Goal: Task Accomplishment & Management: Complete application form

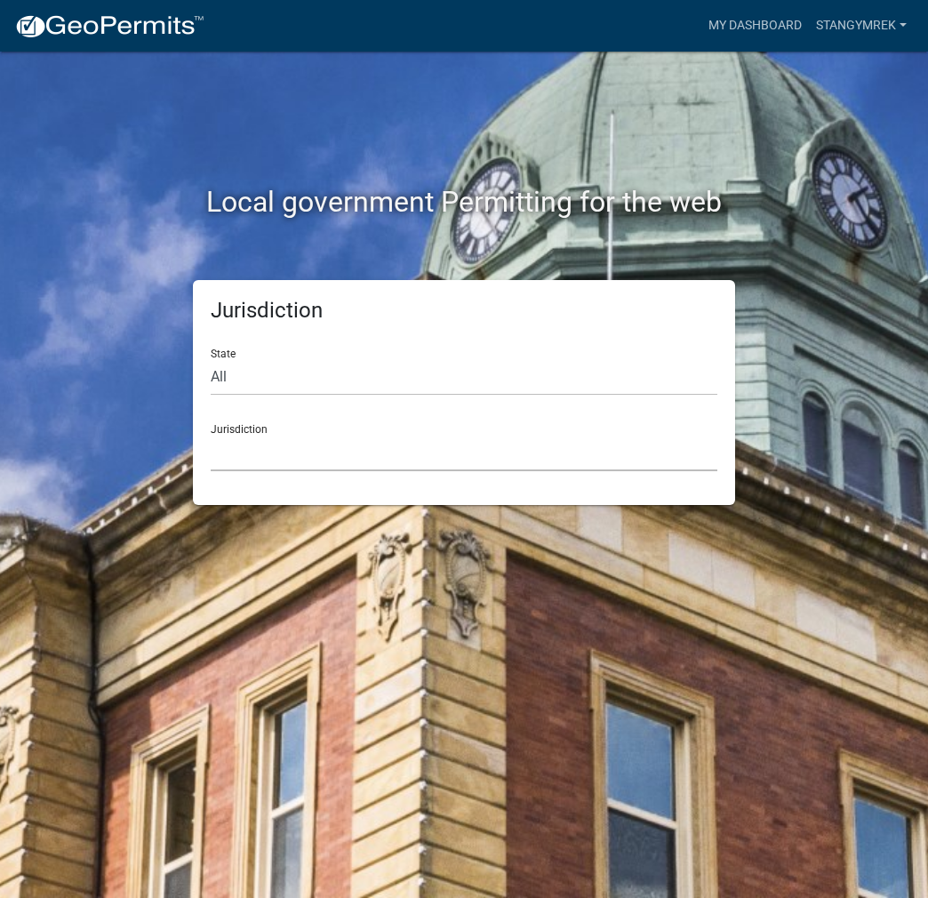
click at [293, 443] on select "[GEOGRAPHIC_DATA], [US_STATE] [GEOGRAPHIC_DATA], [US_STATE][PERSON_NAME][GEOGRA…" at bounding box center [464, 453] width 507 height 36
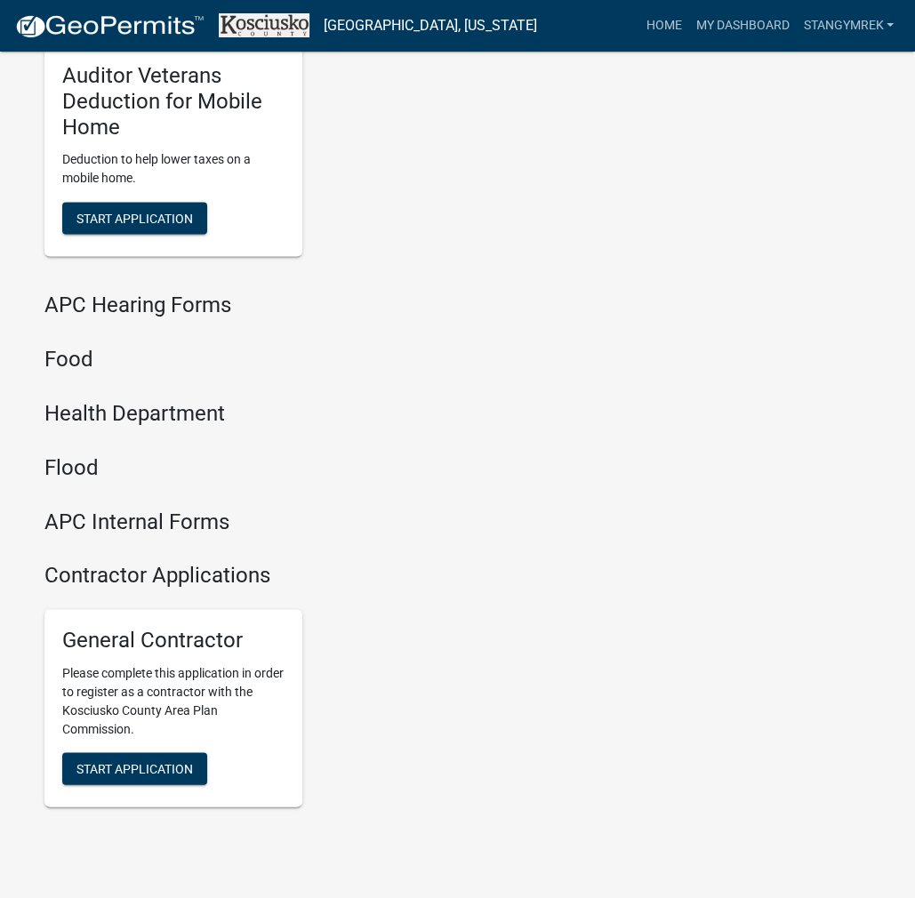
scroll to position [2162, 0]
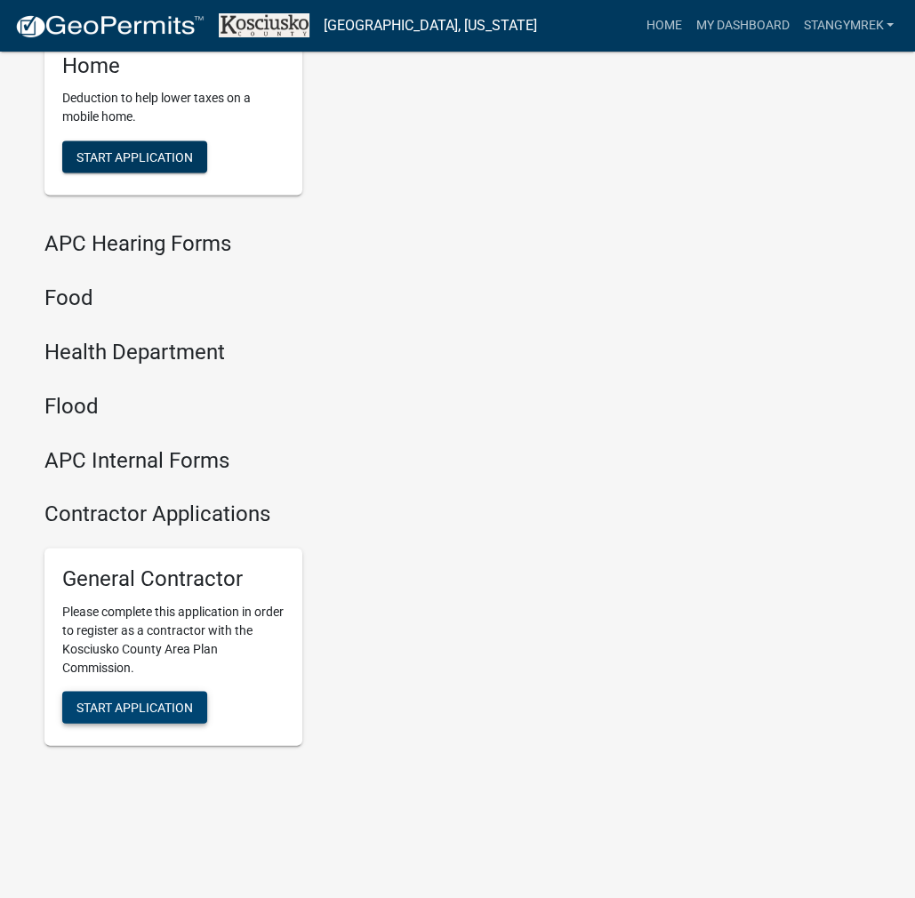
click at [178, 705] on span "Start Application" at bounding box center [134, 707] width 116 height 14
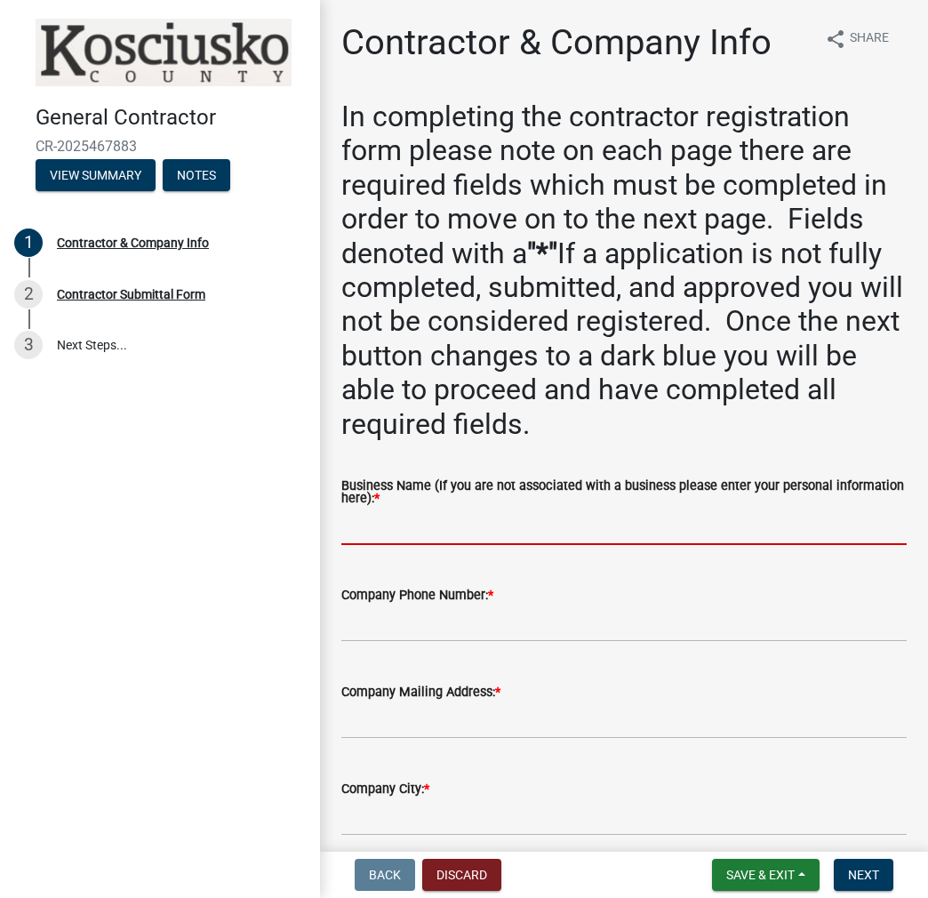
click at [395, 520] on input "Business Name (If you are not associated with a business please enter your pers…" at bounding box center [623, 527] width 565 height 36
paste input "STANGYMREK"
click at [381, 522] on input "STANGYMREK" at bounding box center [623, 527] width 565 height 36
type input "[PERSON_NAME]"
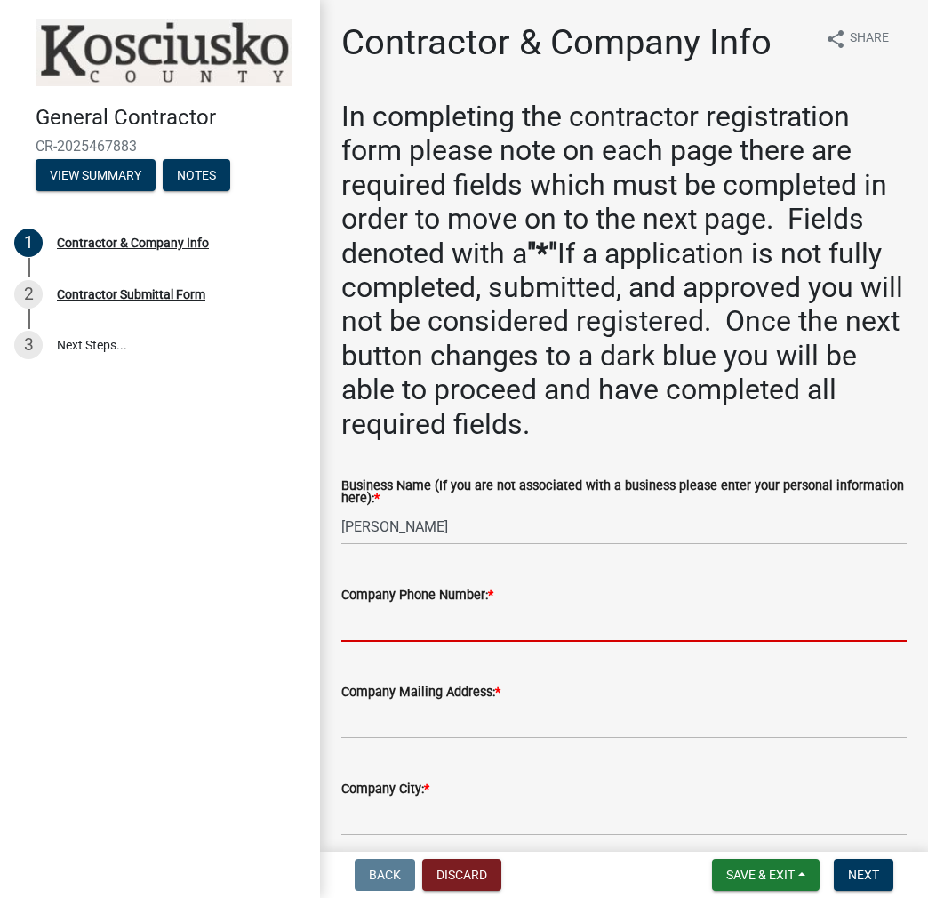
click at [385, 627] on input "Company Phone Number: *" at bounding box center [623, 623] width 565 height 36
type input "[PHONE_NUMBER]"
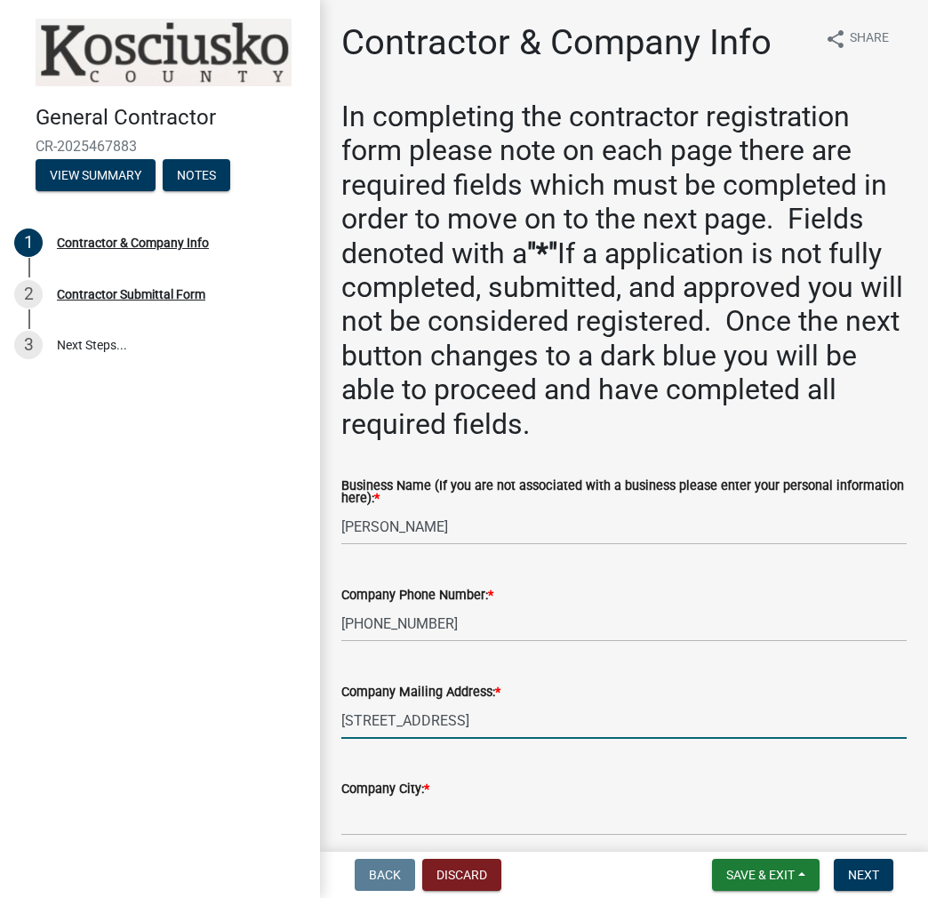
type input "[STREET_ADDRESS]"
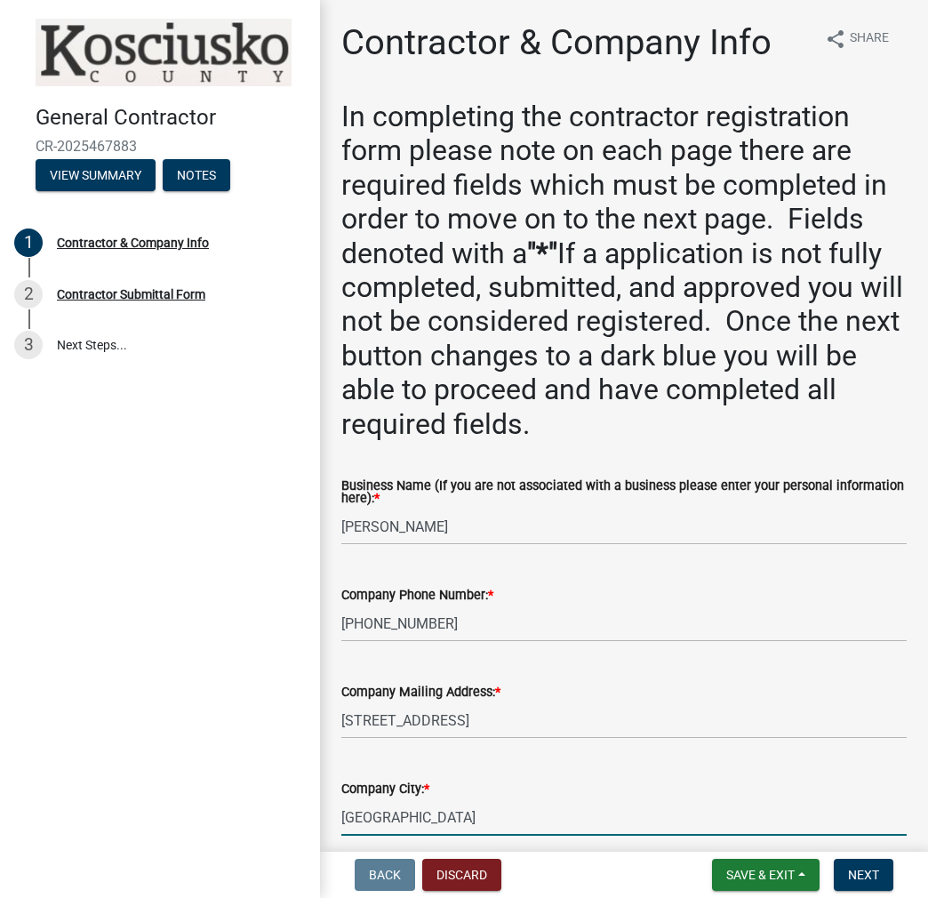
type input "[GEOGRAPHIC_DATA]"
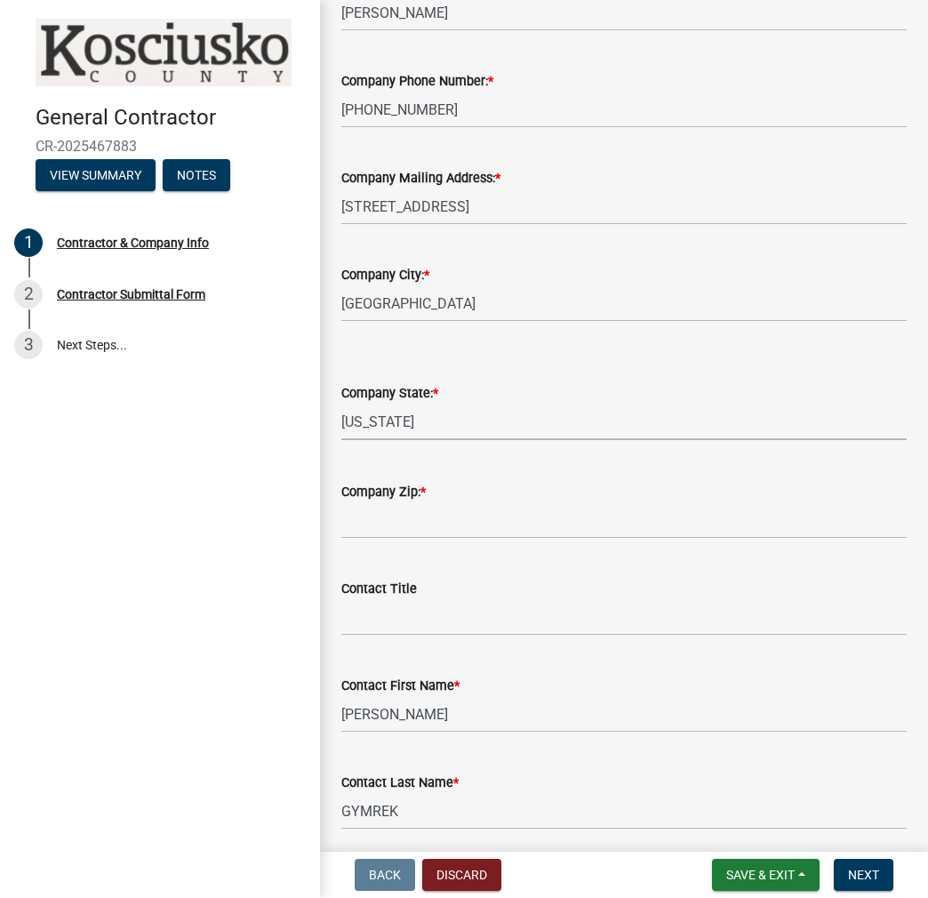
select select "IN"
type input "46582"
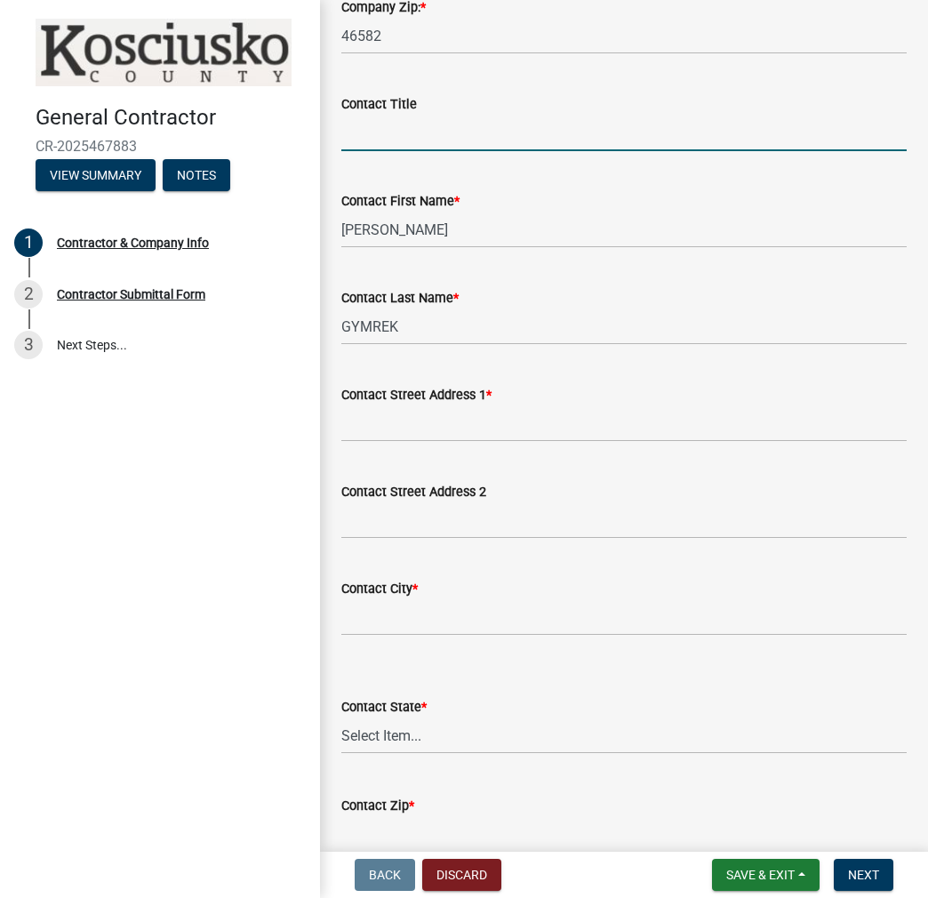
scroll to position [1136, 0]
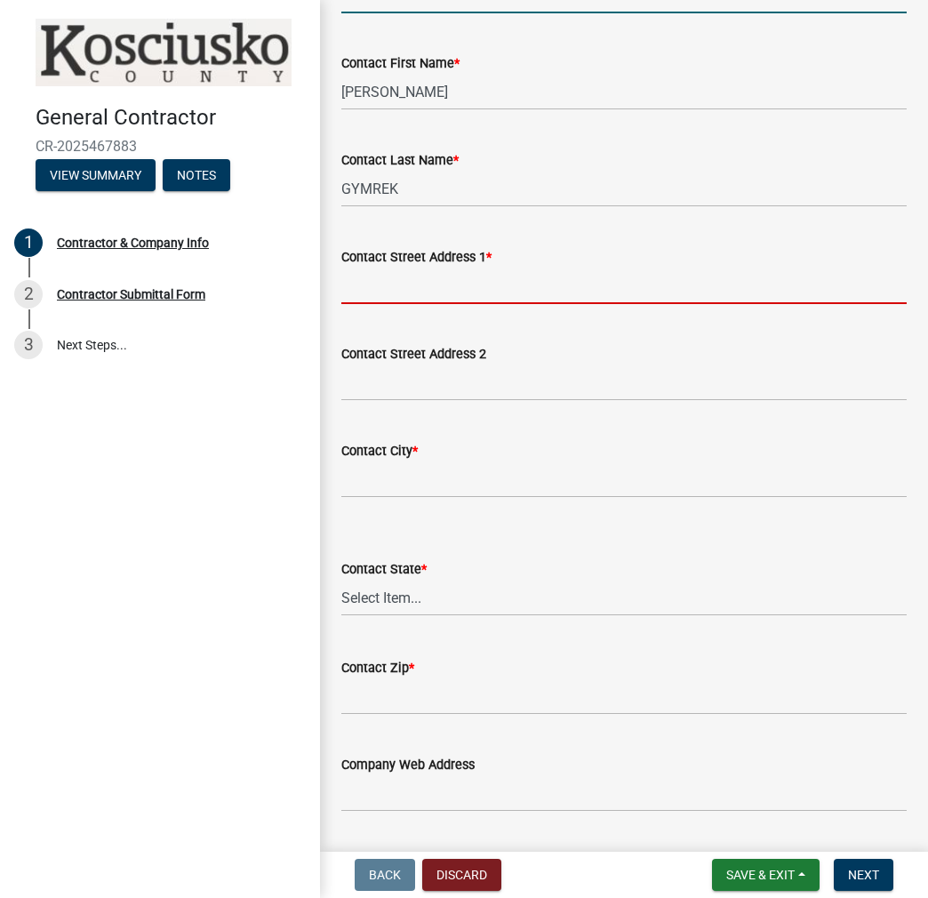
click at [394, 285] on input "Contact Street Address 1 *" at bounding box center [623, 286] width 565 height 36
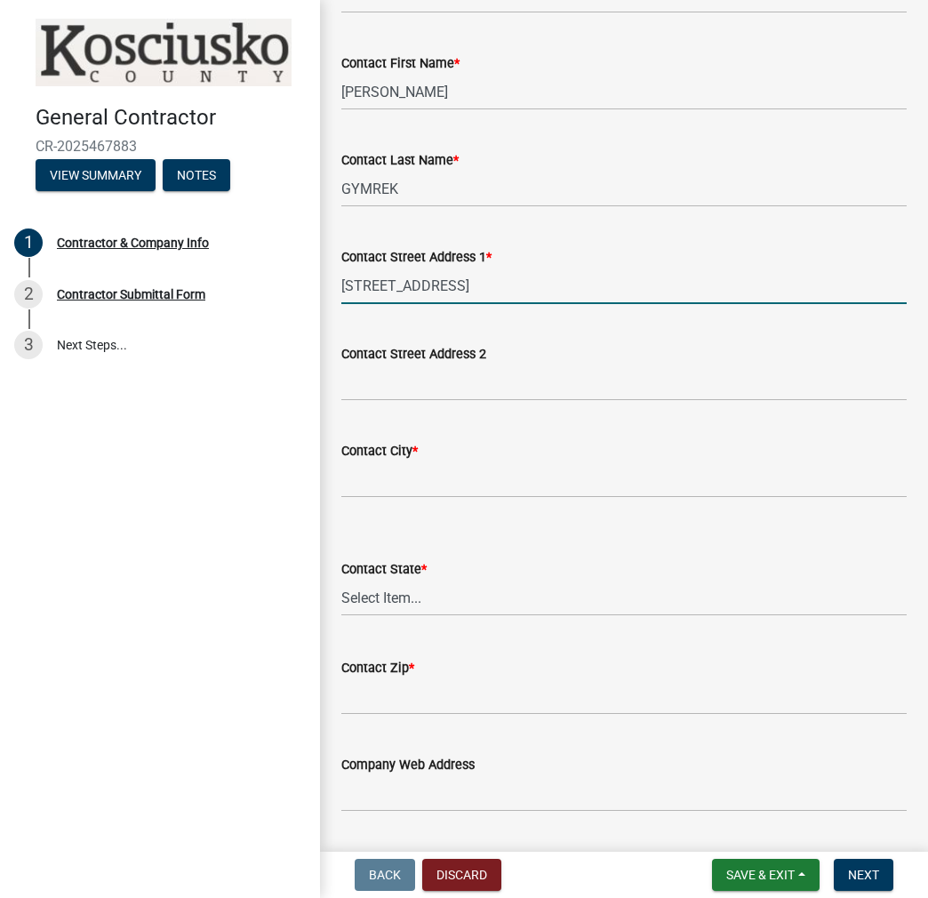
type input "[STREET_ADDRESS]"
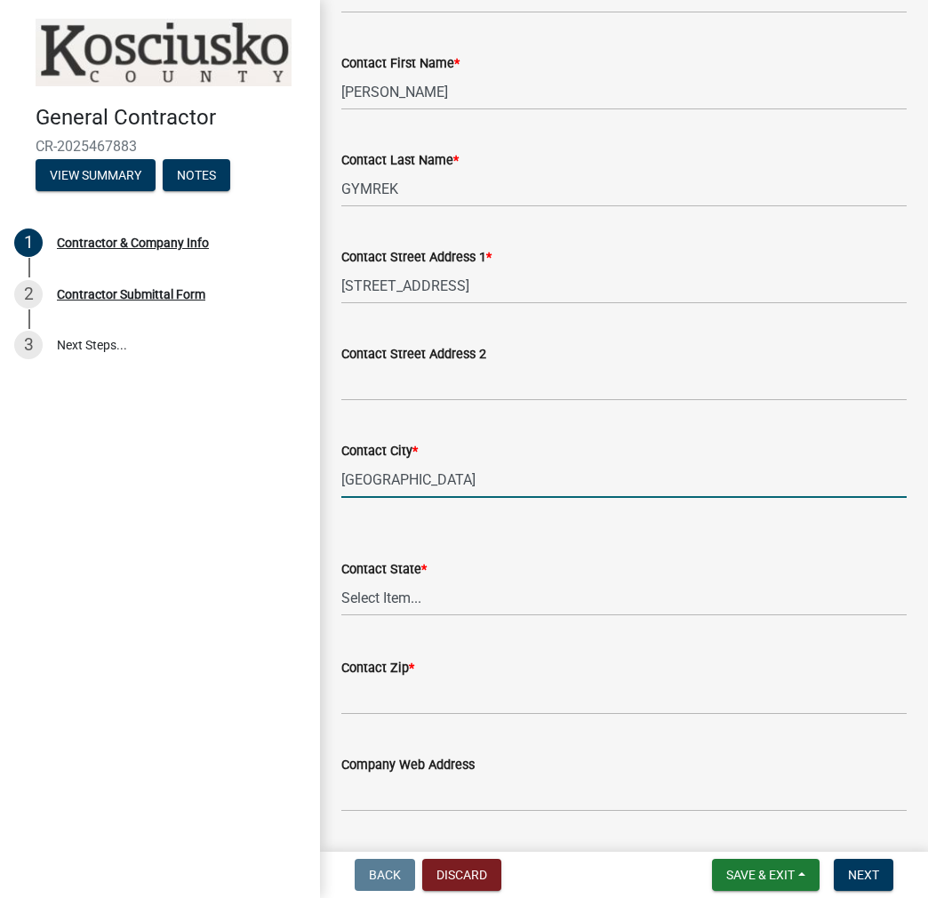
type input "[GEOGRAPHIC_DATA]"
select select "IN"
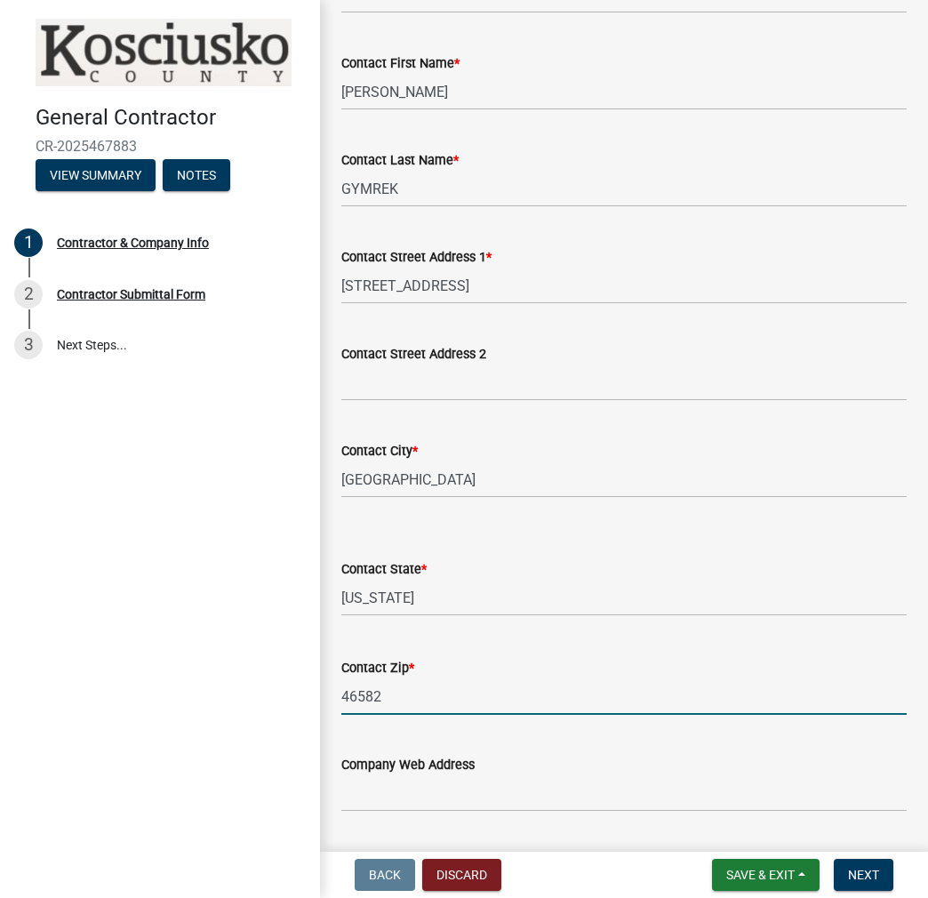
type input "46582"
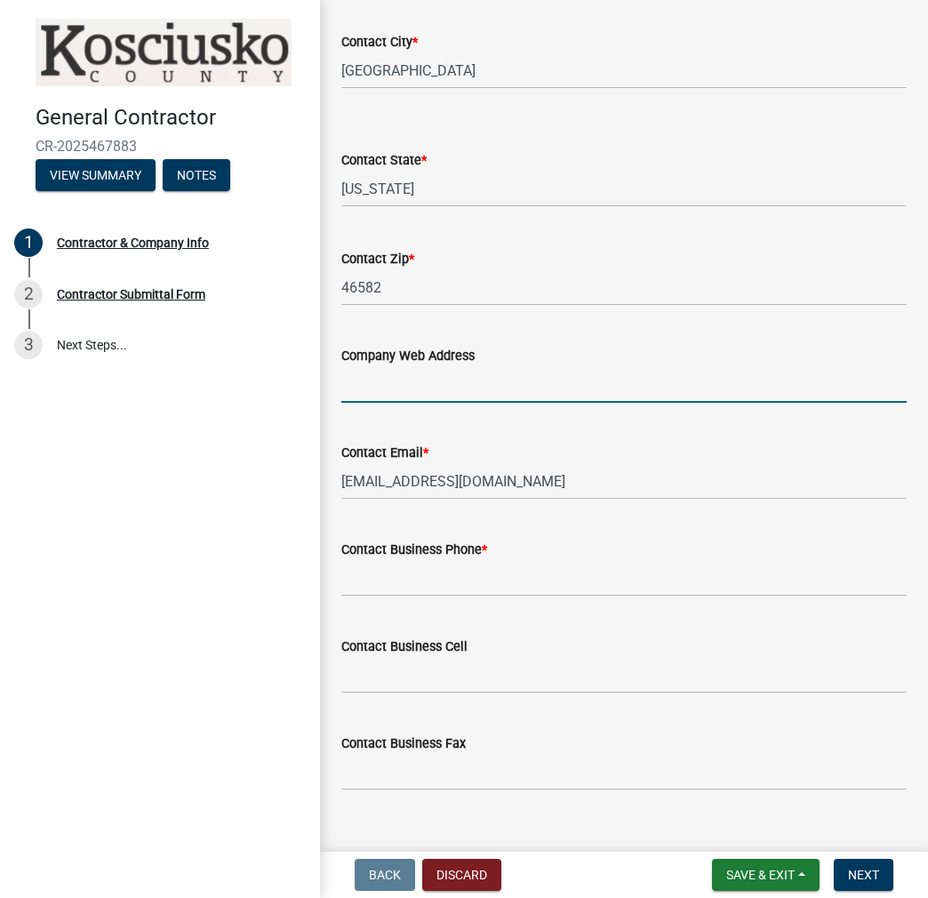
scroll to position [1575, 0]
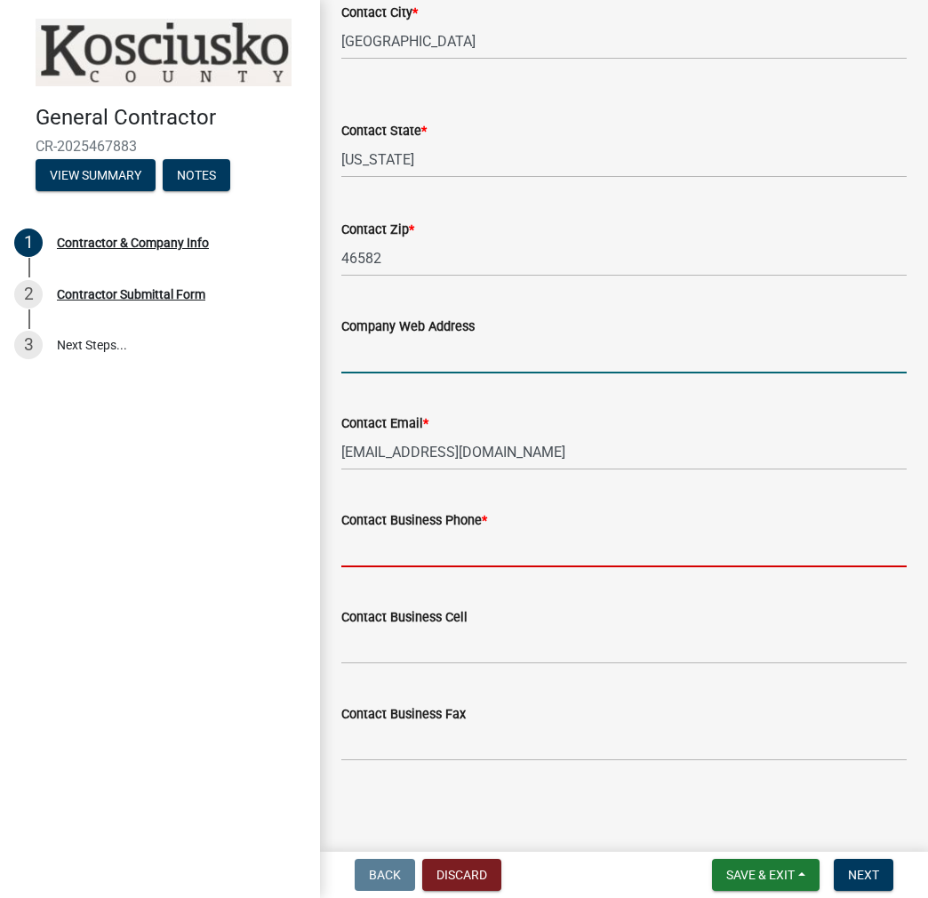
click at [421, 549] on input "Contact Business Phone *" at bounding box center [623, 549] width 565 height 36
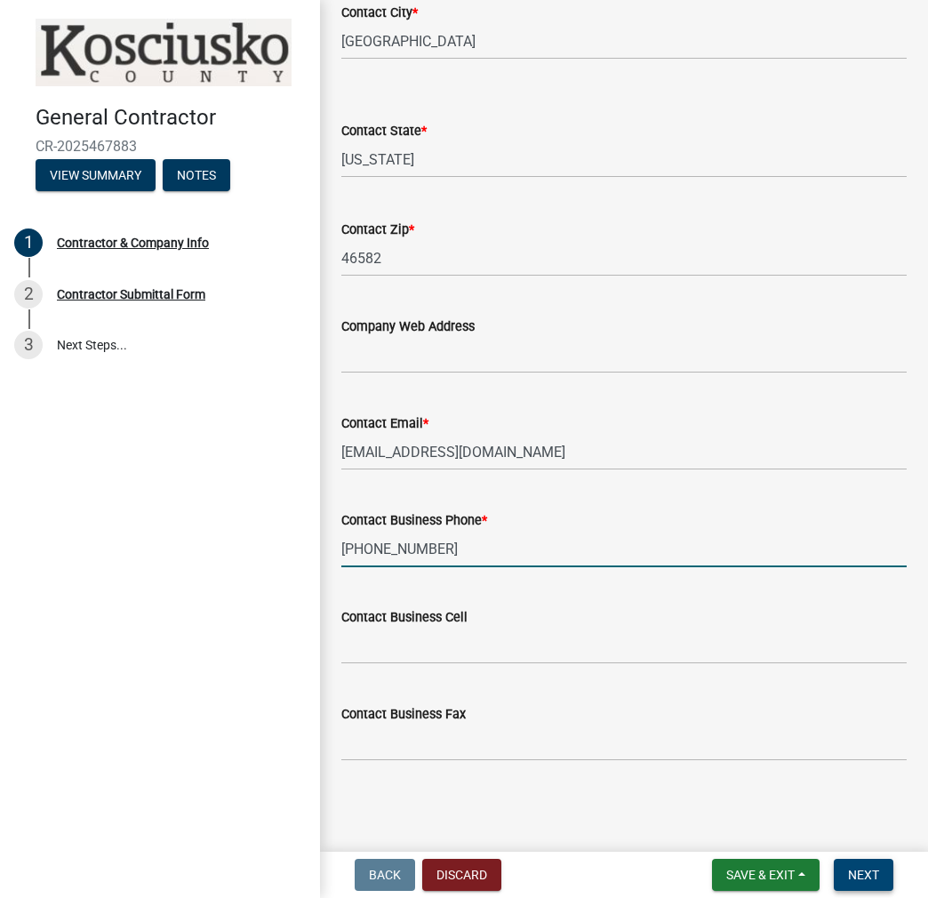
type input "[PHONE_NUMBER]"
click at [865, 872] on span "Next" at bounding box center [863, 875] width 31 height 14
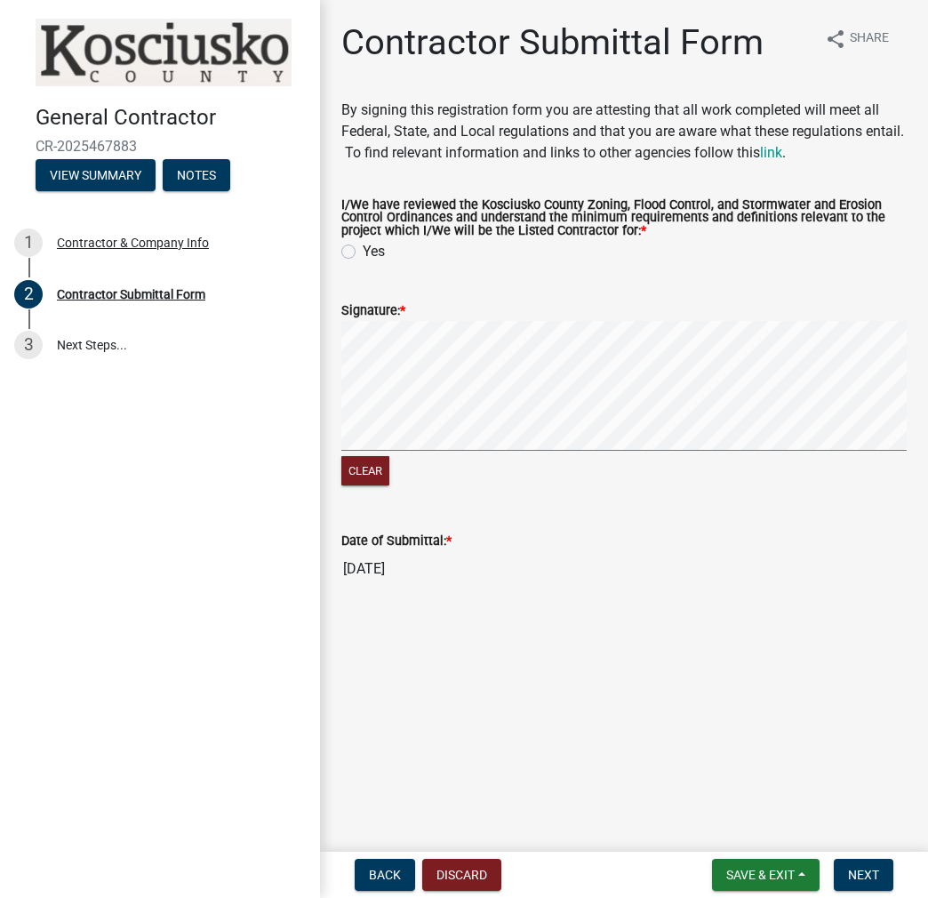
click at [363, 254] on label "Yes" at bounding box center [374, 251] width 22 height 21
click at [363, 253] on input "Yes" at bounding box center [369, 247] width 12 height 12
radio input "true"
click at [676, 421] on form "Signature: * Clear" at bounding box center [623, 383] width 565 height 211
click at [866, 868] on span "Next" at bounding box center [863, 875] width 31 height 14
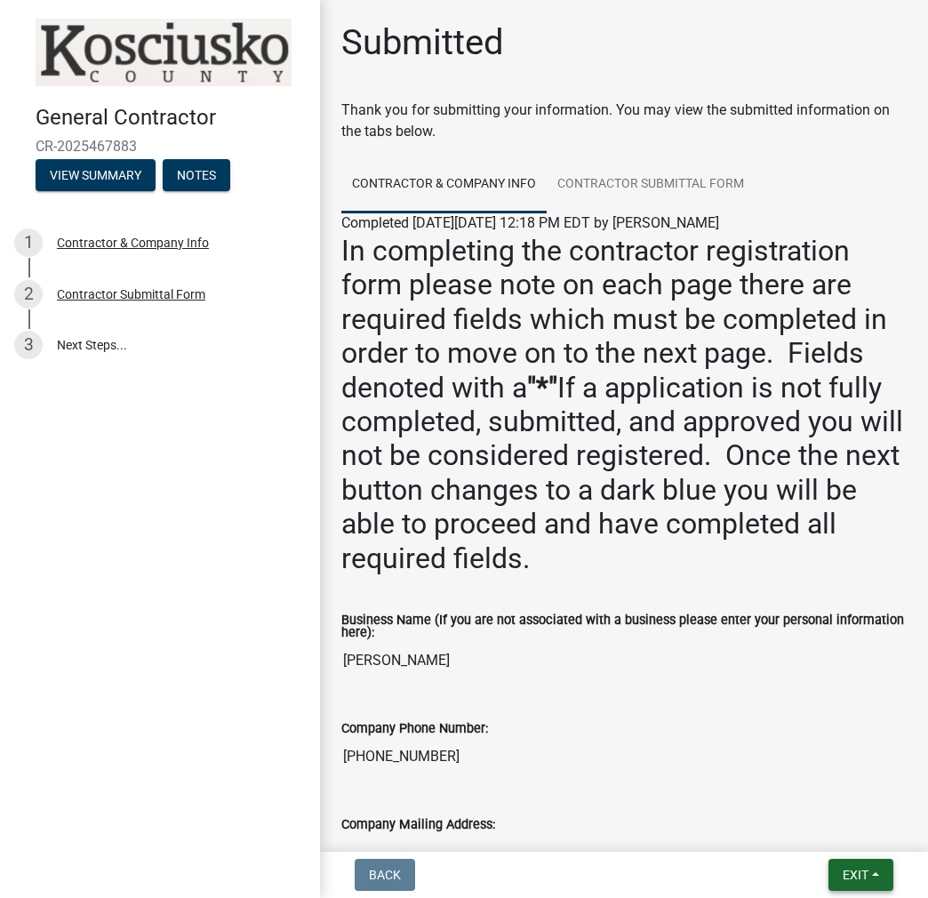
click at [861, 883] on button "Exit" at bounding box center [861, 875] width 65 height 32
click at [799, 821] on button "Save & Exit" at bounding box center [823, 828] width 142 height 43
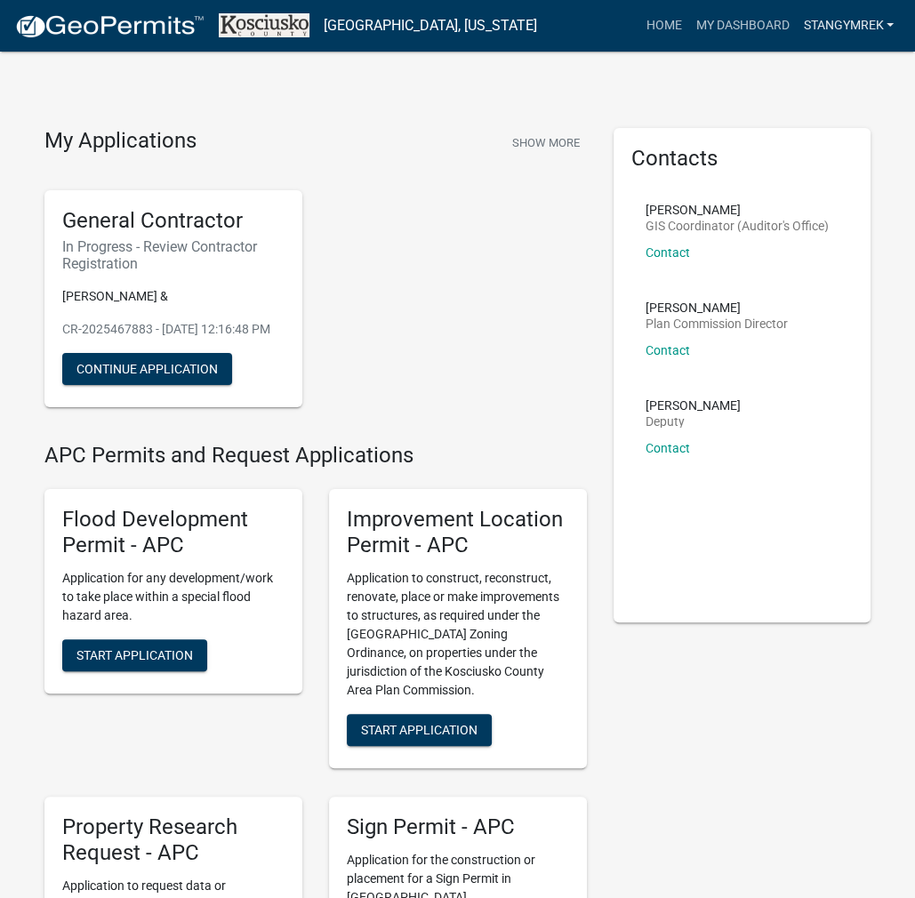
click at [837, 30] on link "STANGYMREK" at bounding box center [848, 26] width 105 height 34
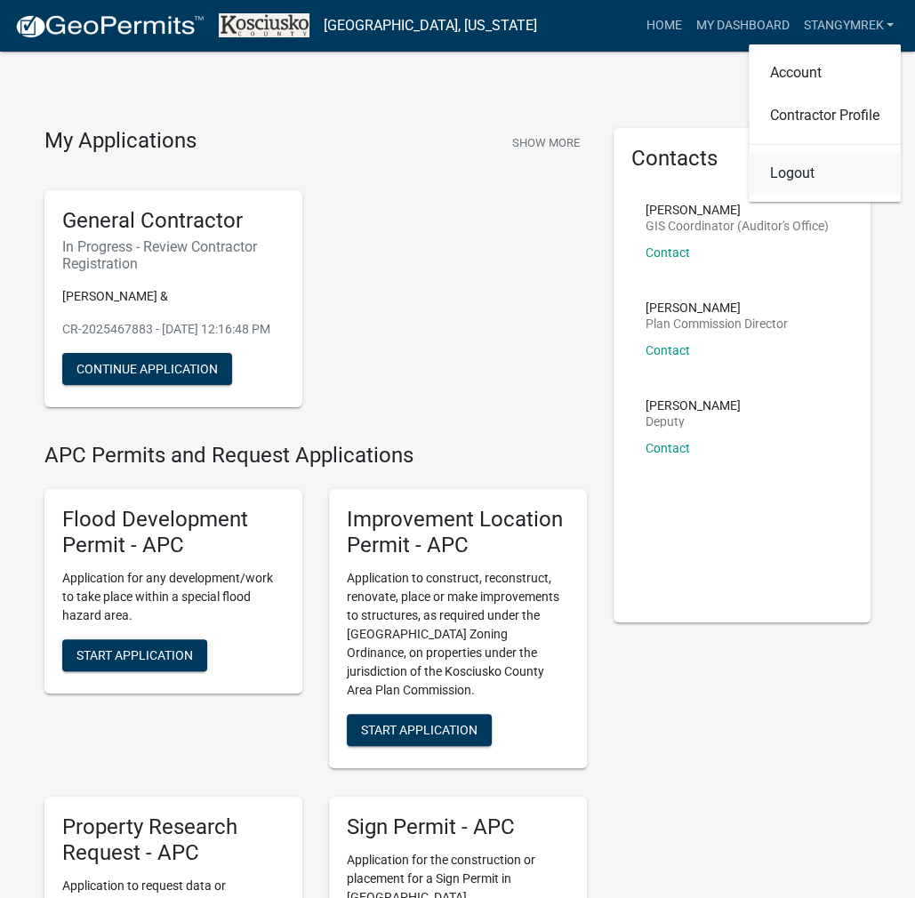
click at [797, 177] on link "Logout" at bounding box center [825, 173] width 152 height 43
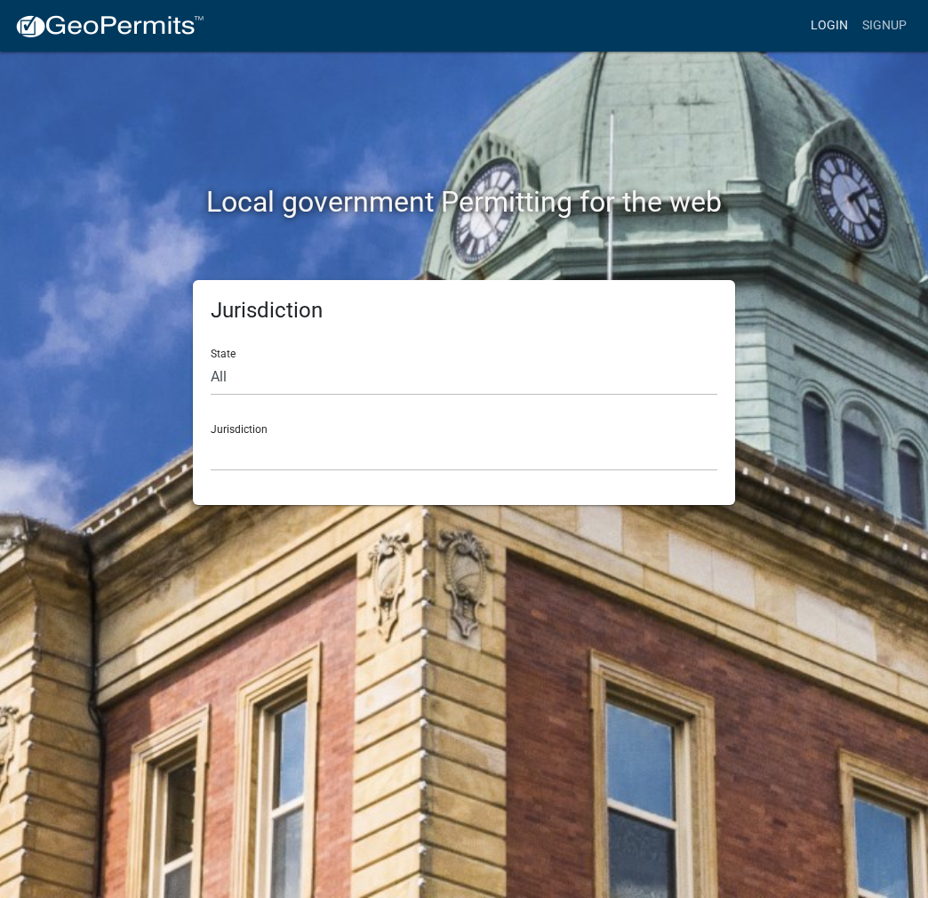
click at [825, 12] on link "Login" at bounding box center [830, 26] width 52 height 34
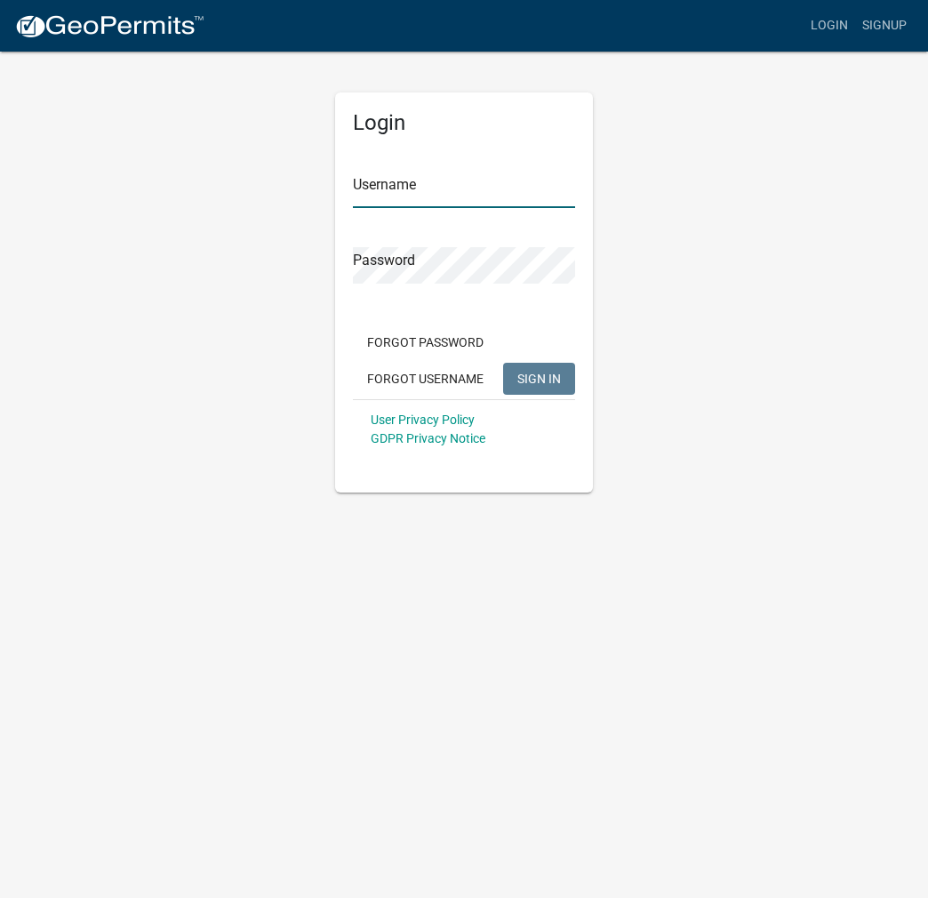
click at [405, 190] on input "Username" at bounding box center [464, 190] width 222 height 36
type input "kosplanning"
click at [503, 363] on button "SIGN IN" at bounding box center [539, 379] width 72 height 32
